Goal: Information Seeking & Learning: Learn about a topic

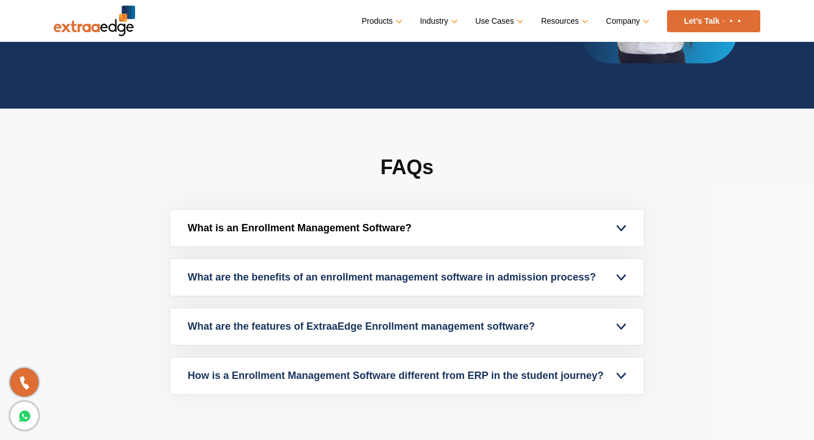
click at [550, 221] on link "What is an Enrollment Management Software?" at bounding box center [406, 228] width 473 height 37
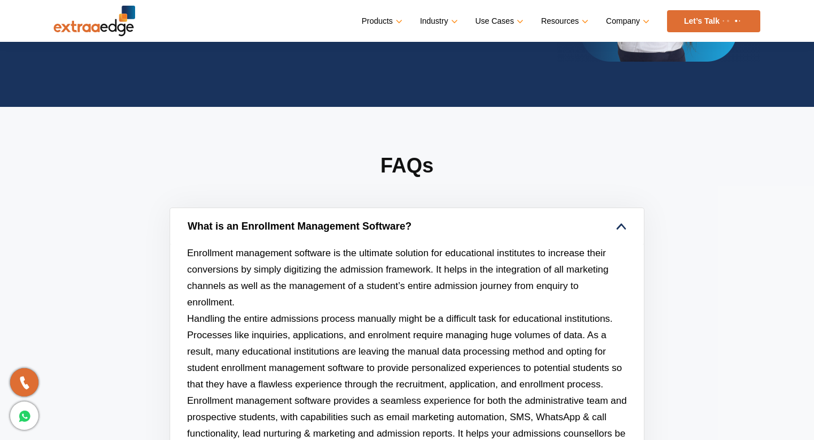
click at [550, 221] on link "What is an Enrollment Management Software?" at bounding box center [406, 226] width 473 height 37
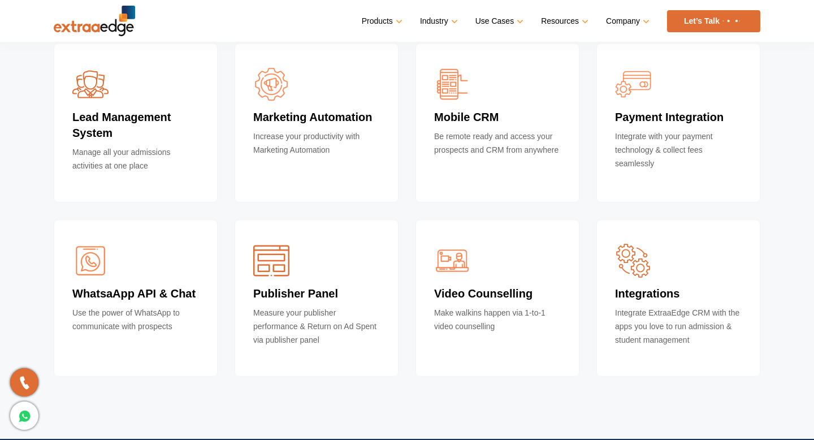
scroll to position [3456, 0]
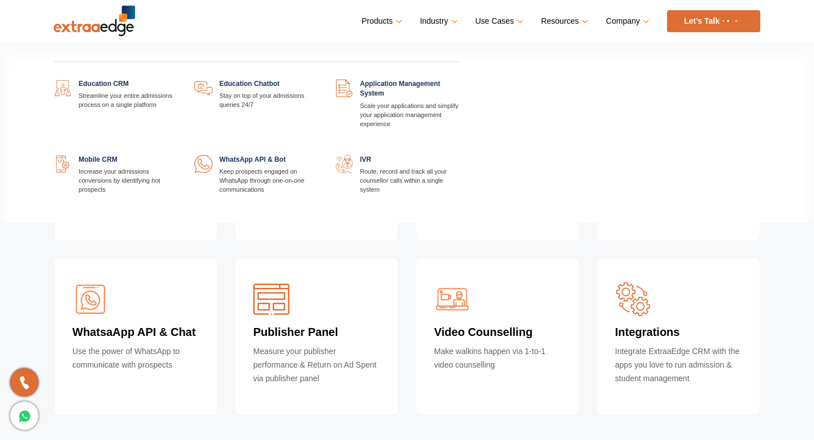
click at [177, 79] on link at bounding box center [177, 79] width 0 height 0
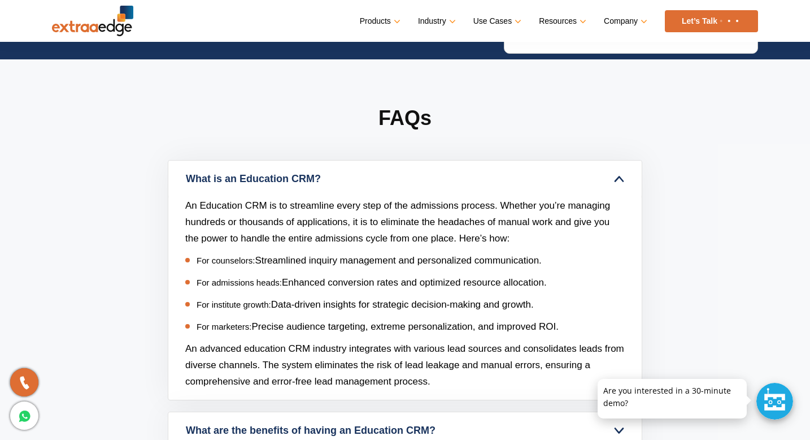
scroll to position [4426, 0]
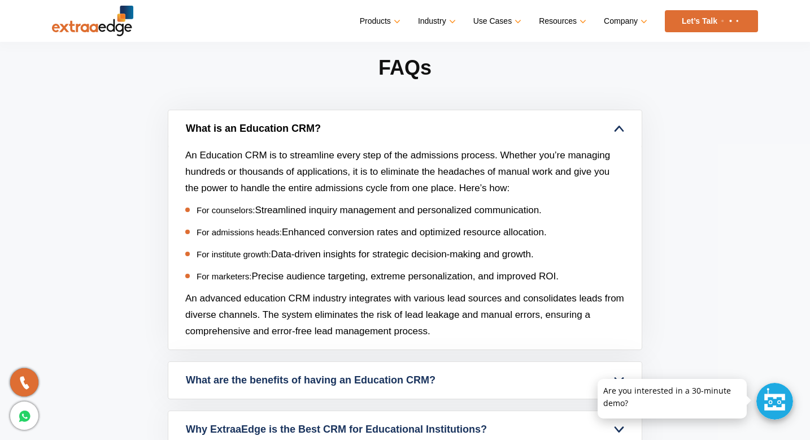
click at [272, 132] on link "What is an Education CRM?" at bounding box center [404, 128] width 473 height 37
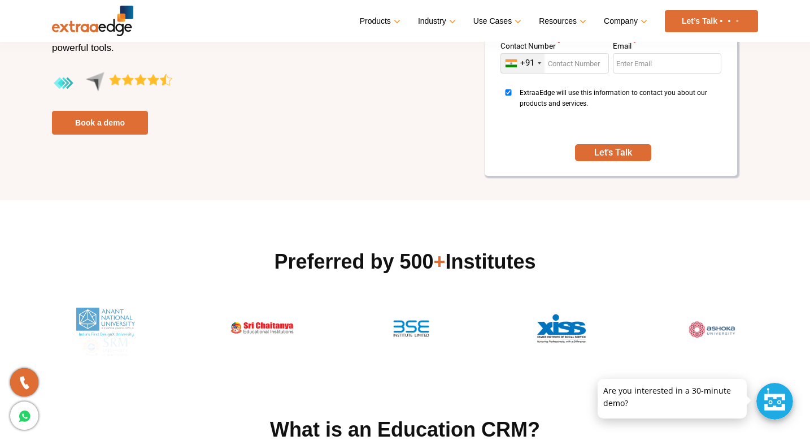
scroll to position [0, 0]
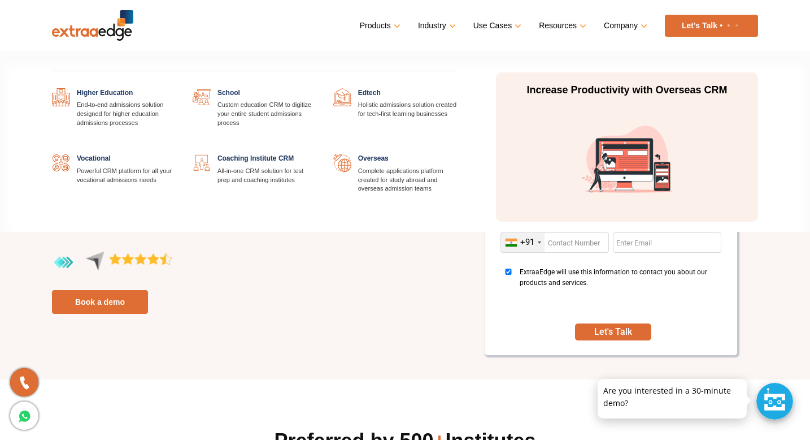
click at [457, 88] on link at bounding box center [457, 88] width 0 height 0
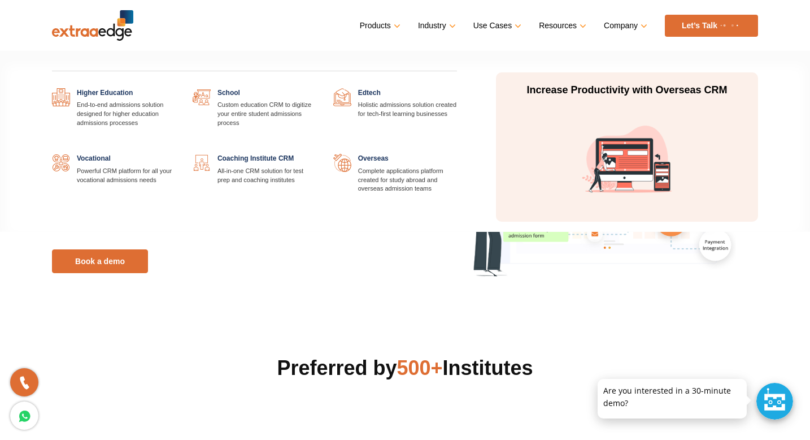
click at [176, 88] on link at bounding box center [176, 88] width 0 height 0
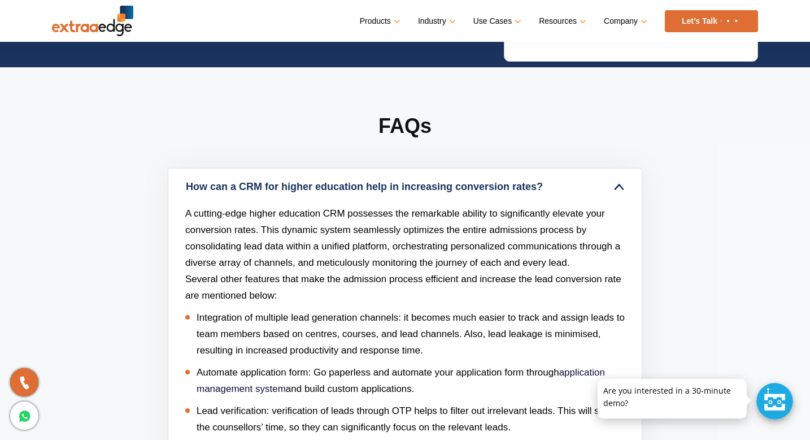
scroll to position [3036, 0]
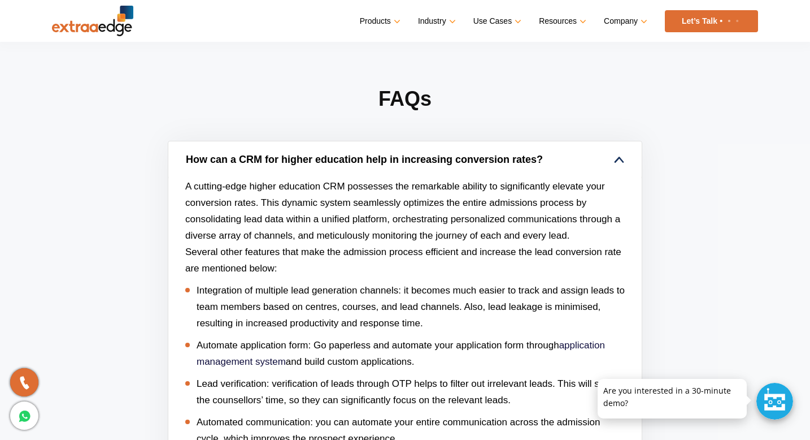
click at [403, 166] on link "How can a CRM for higher education help in increasing conversion rates?" at bounding box center [404, 159] width 473 height 37
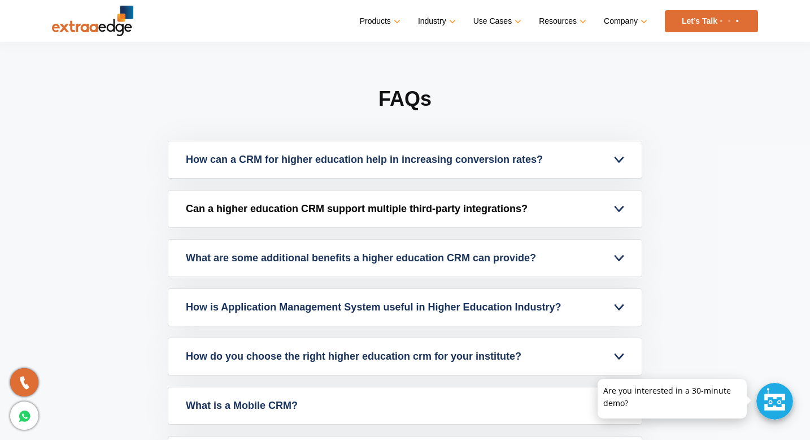
click at [396, 200] on link "Can a higher education CRM support multiple third-party integrations?" at bounding box center [404, 208] width 473 height 37
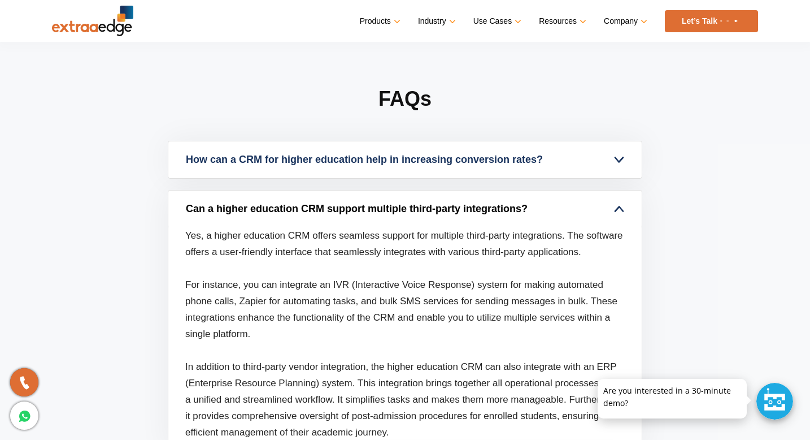
click at [396, 204] on link "Can a higher education CRM support multiple third-party integrations?" at bounding box center [404, 208] width 473 height 37
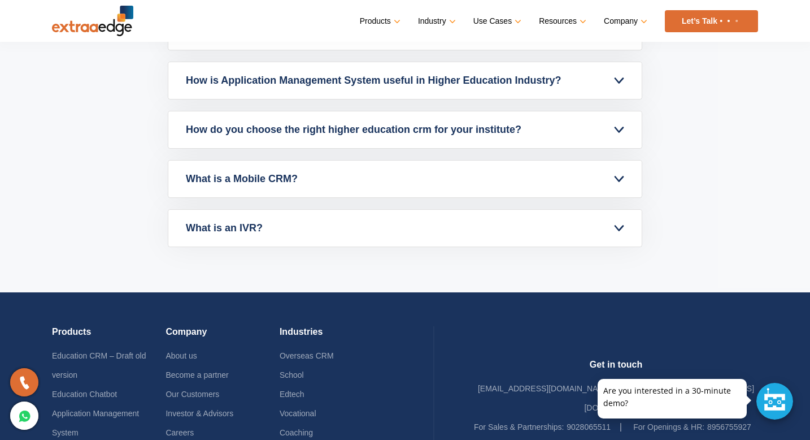
scroll to position [3295, 0]
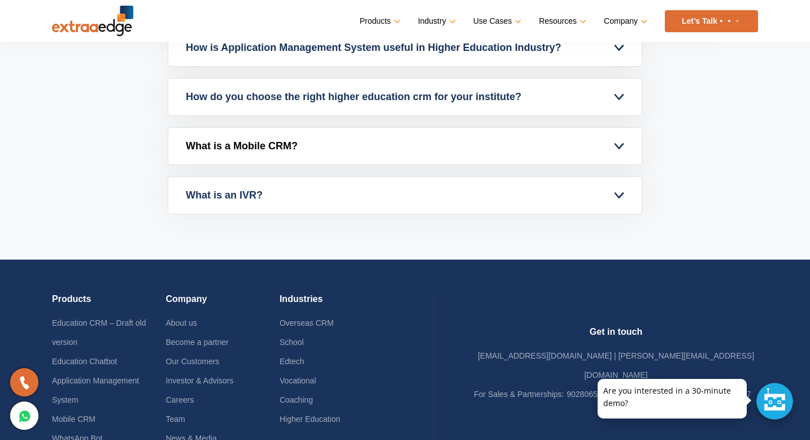
click at [387, 162] on link "What is a Mobile CRM?" at bounding box center [404, 146] width 473 height 37
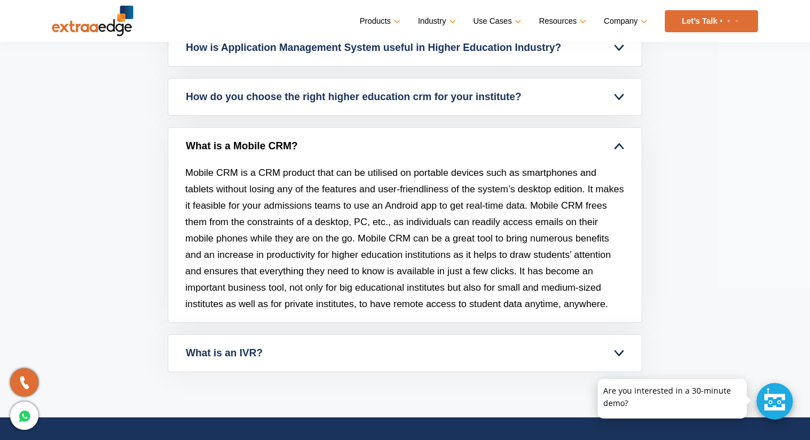
click at [387, 162] on link "What is a Mobile CRM?" at bounding box center [404, 146] width 473 height 37
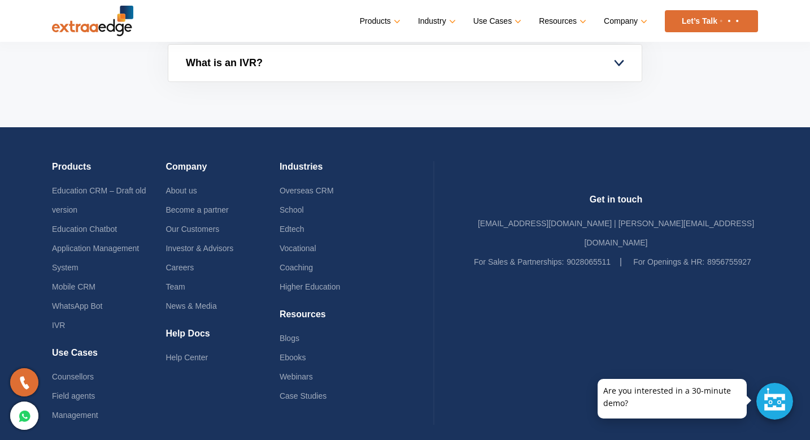
scroll to position [3456, 0]
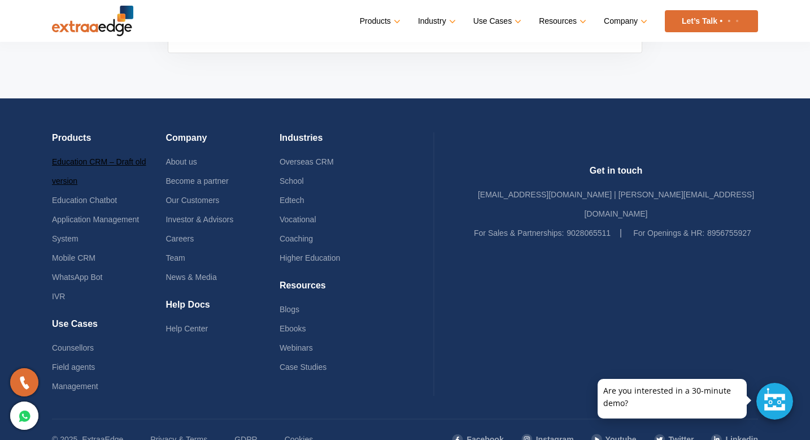
click at [125, 162] on link "Education CRM – Draft old version" at bounding box center [99, 171] width 94 height 28
click at [98, 195] on link "Education Chatbot" at bounding box center [84, 199] width 65 height 9
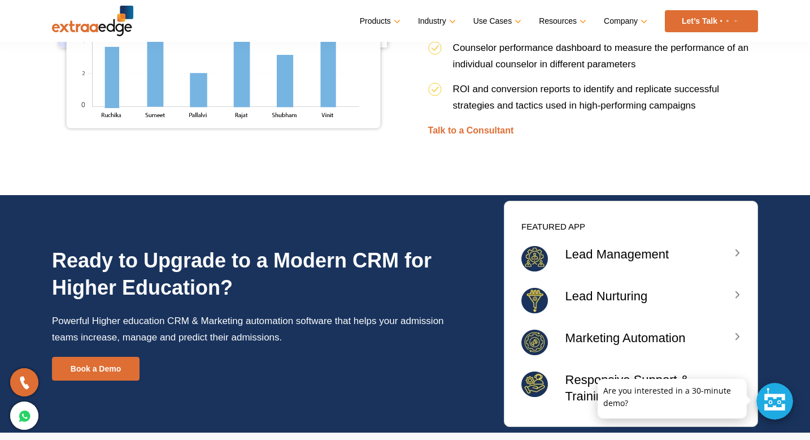
scroll to position [2646, 0]
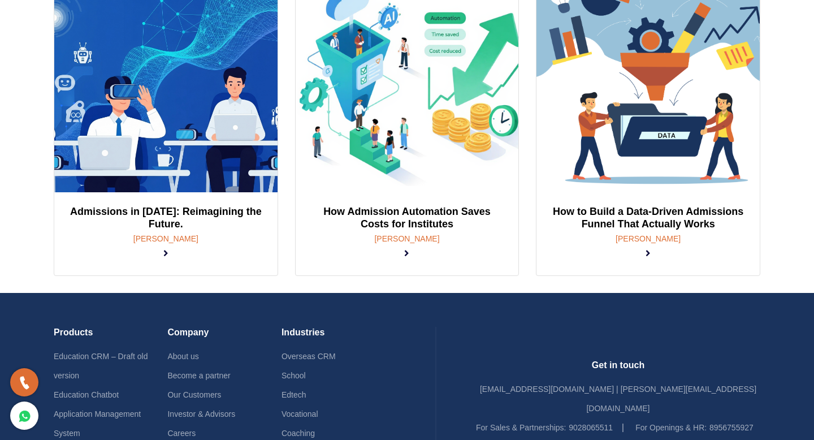
scroll to position [170, 0]
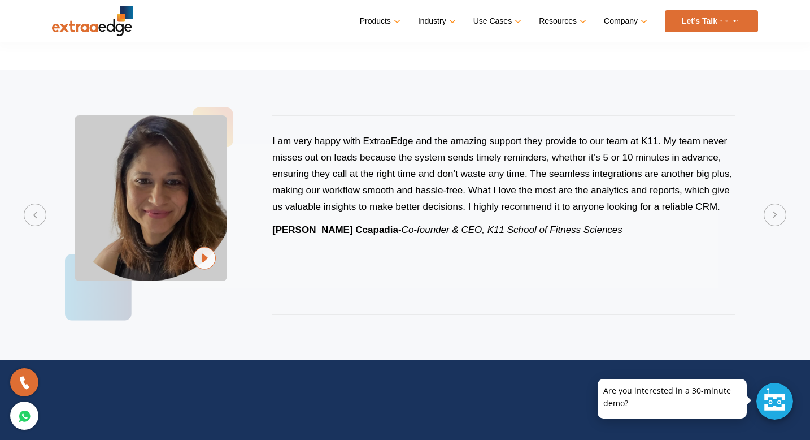
scroll to position [2562, 0]
